Goal: Task Accomplishment & Management: Manage account settings

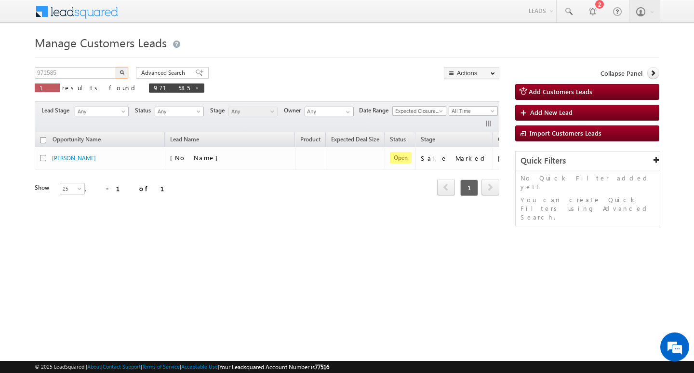
click at [85, 74] on input "971585" at bounding box center [76, 73] width 82 height 12
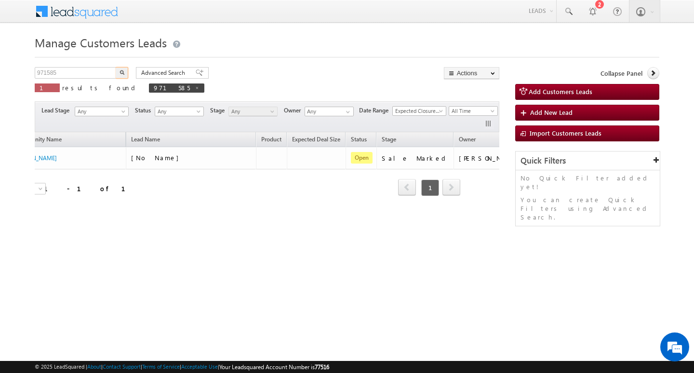
click at [85, 74] on input "971585" at bounding box center [76, 73] width 82 height 12
type input "Search Customers Leads"
click at [56, 77] on input "text" at bounding box center [76, 73] width 82 height 12
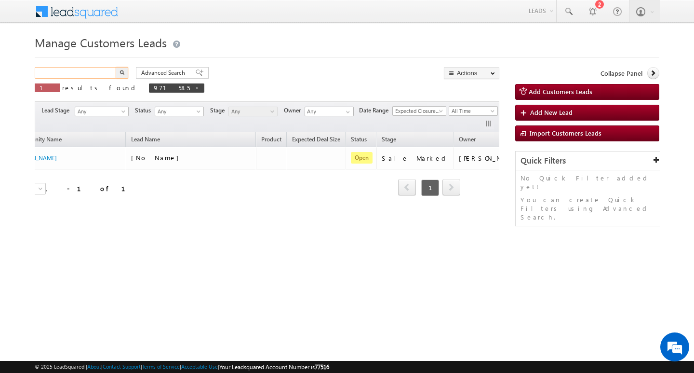
click at [56, 77] on input "text" at bounding box center [76, 73] width 82 height 12
paste input "974906"
type input "974906"
click at [116, 67] on button "button" at bounding box center [122, 73] width 13 height 12
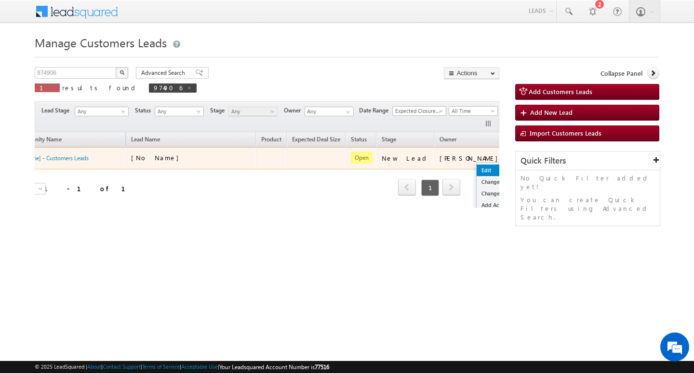
click at [477, 169] on link "Edit" at bounding box center [501, 170] width 48 height 12
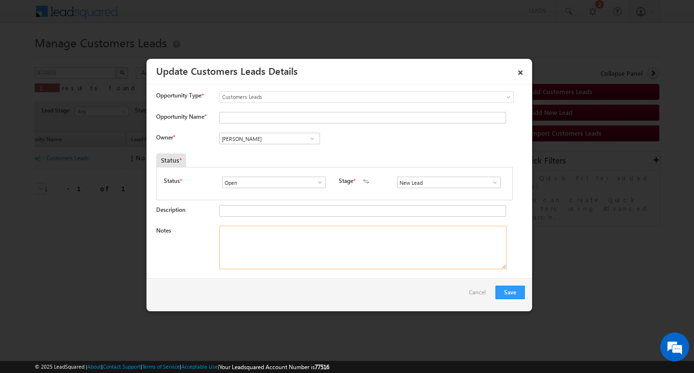
click at [333, 258] on textarea "Notes" at bounding box center [362, 247] width 287 height 43
click at [499, 188] on div "Status * Open Won Lost Open Stage * New Lead Interested Pending Documents" at bounding box center [334, 183] width 357 height 33
click at [490, 182] on span at bounding box center [495, 182] width 10 height 8
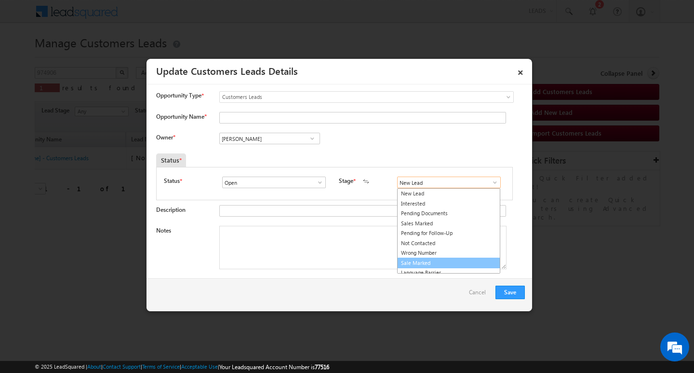
click at [473, 262] on link "Sale Marked" at bounding box center [448, 263] width 103 height 11
type input "Sale Marked"
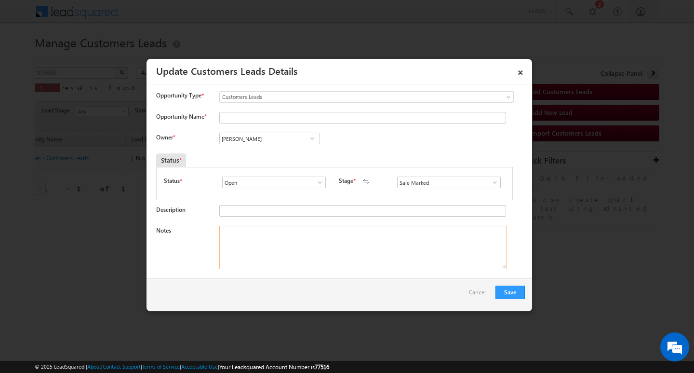
click at [415, 263] on textarea "Notes" at bounding box center [362, 247] width 287 height 43
click at [340, 235] on textarea "Notes" at bounding box center [362, 247] width 287 height 43
paste textarea "[PERSON_NAME] / ag 55/Self_Employed/ mothe income : 50k / worak expw : 8y / pro…"
type textarea "[PERSON_NAME] / ag 55/Self_Employed/ mothe income : 50k / worak expw : 8y / pro…"
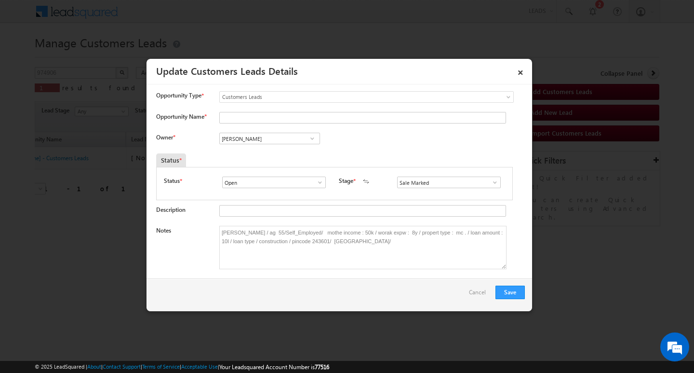
click at [311, 140] on span at bounding box center [313, 139] width 10 height 8
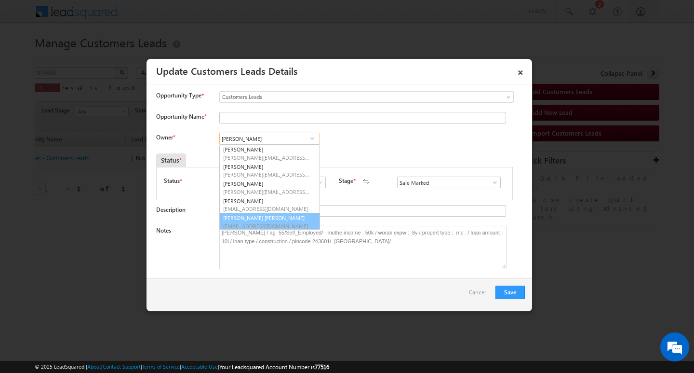
scroll to position [2, 0]
click at [170, 258] on div "Notes [PERSON_NAME] / ag 55/Self_Employed/ mothe income : 50k / worak expw : 8y…" at bounding box center [340, 250] width 369 height 48
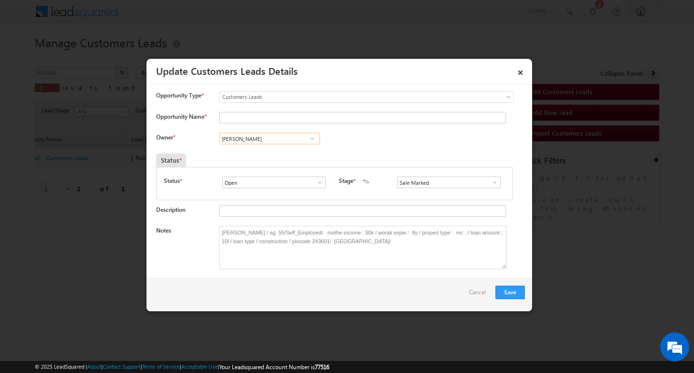
click at [257, 138] on input "[PERSON_NAME]" at bounding box center [269, 139] width 101 height 12
click at [268, 106] on div "Opportunity Type * Select any Activity Bank Mitra Leads Builders Leads Customer…" at bounding box center [340, 99] width 369 height 16
click at [262, 112] on input "Opportunity Name *" at bounding box center [362, 118] width 287 height 12
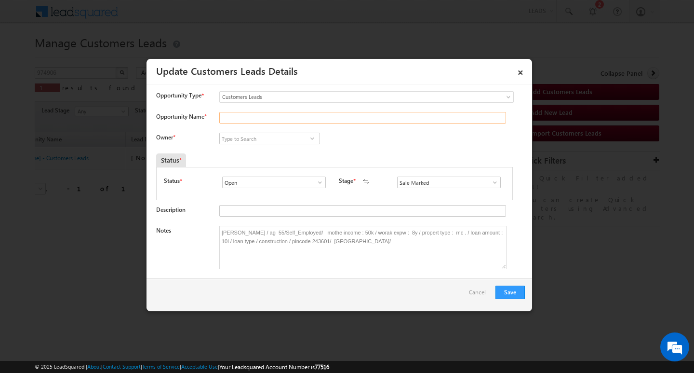
click at [262, 112] on input "Opportunity Name *" at bounding box center [362, 118] width 287 height 12
click at [257, 119] on input "Opportunity Name *" at bounding box center [362, 118] width 287 height 12
paste input "[PERSON_NAME]"
type input "[PERSON_NAME]"
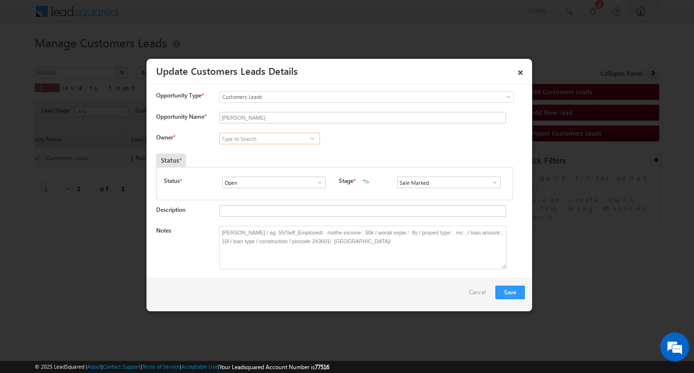
click at [259, 140] on input at bounding box center [269, 139] width 101 height 12
paste input "[PERSON_NAME]"
click at [254, 152] on link "[PERSON_NAME] [EMAIL_ADDRESS][DOMAIN_NAME]" at bounding box center [269, 153] width 101 height 18
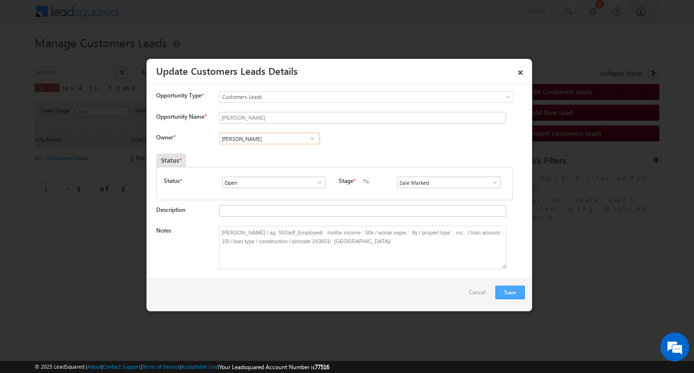
type input "[PERSON_NAME]"
click at [510, 291] on button "Save" at bounding box center [510, 292] width 29 height 14
